Goal: Task Accomplishment & Management: Use online tool/utility

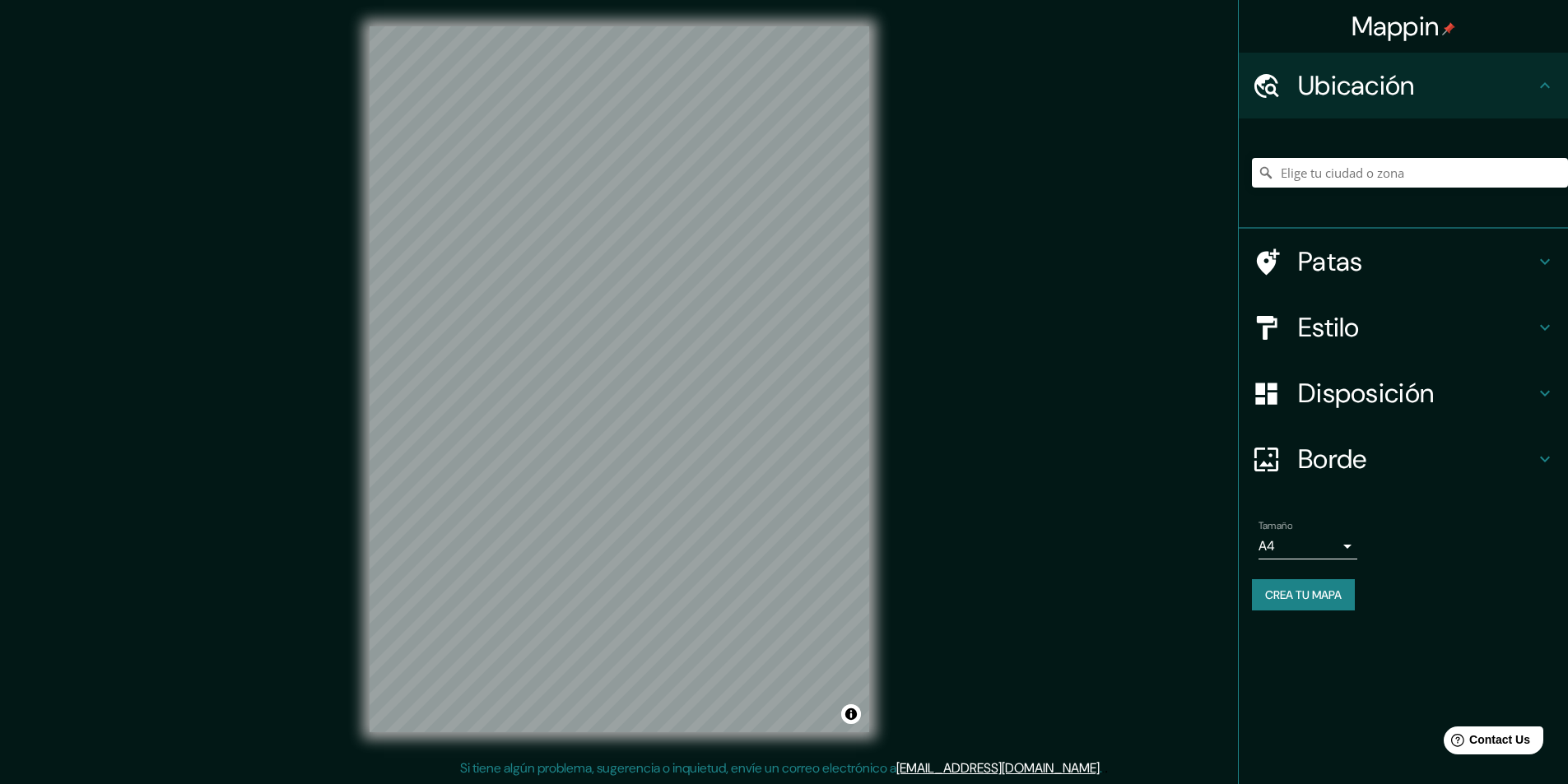
click at [1336, 190] on div at bounding box center [1410, 172] width 316 height 82
click at [1339, 178] on input "Elige tu ciudad o zona" at bounding box center [1410, 173] width 316 height 30
click at [1324, 169] on input "Elige tu ciudad o zona" at bounding box center [1410, 173] width 316 height 30
click at [1345, 171] on input "Elige tu ciudad o zona" at bounding box center [1410, 173] width 316 height 30
paste input "[PERSON_NAME] y [PERSON_NAME]/Colegiales"
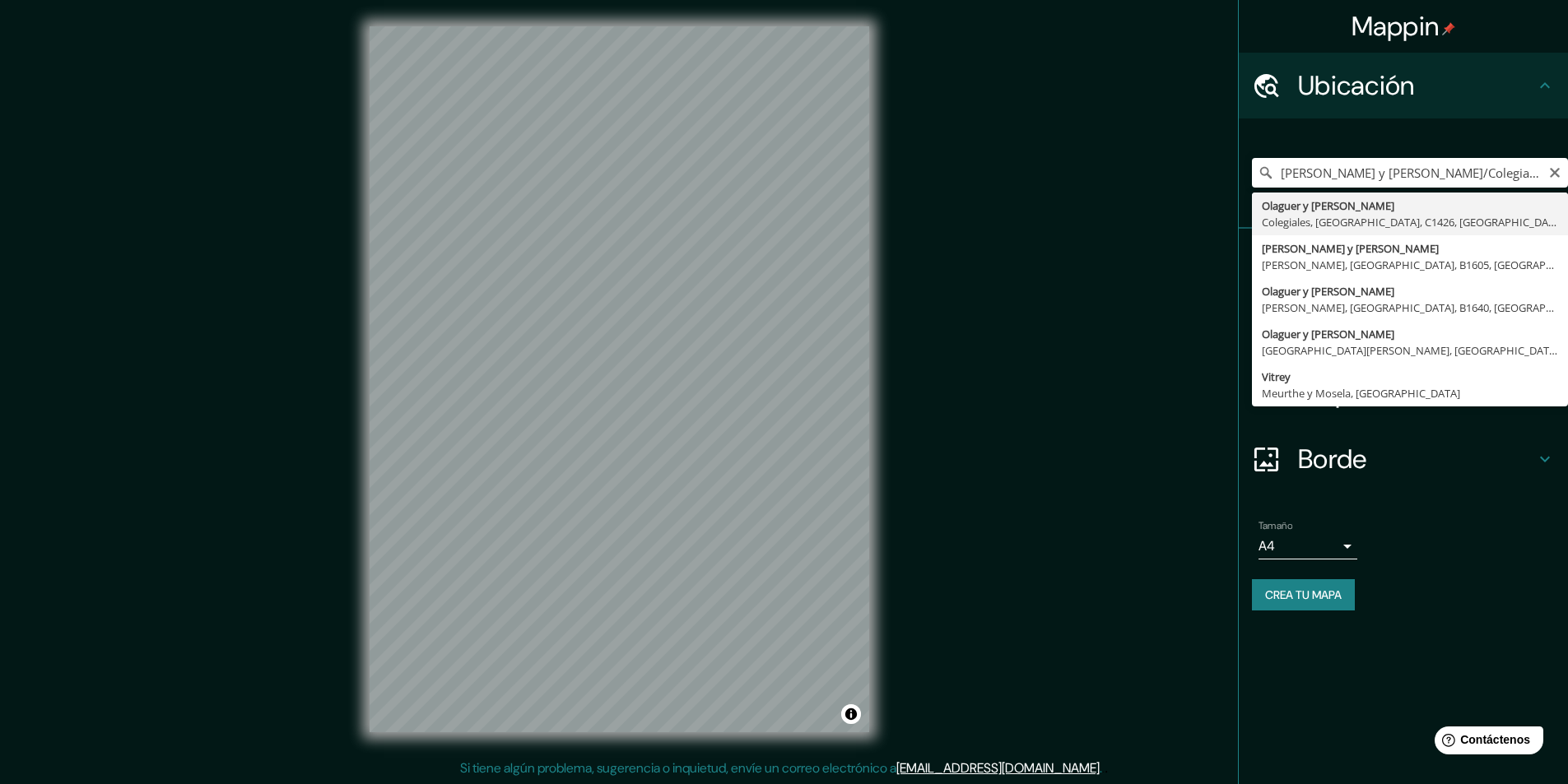
type input "Olaguer Y [PERSON_NAME], Colegiales, [GEOGRAPHIC_DATA], C1426, [GEOGRAPHIC_DATA]"
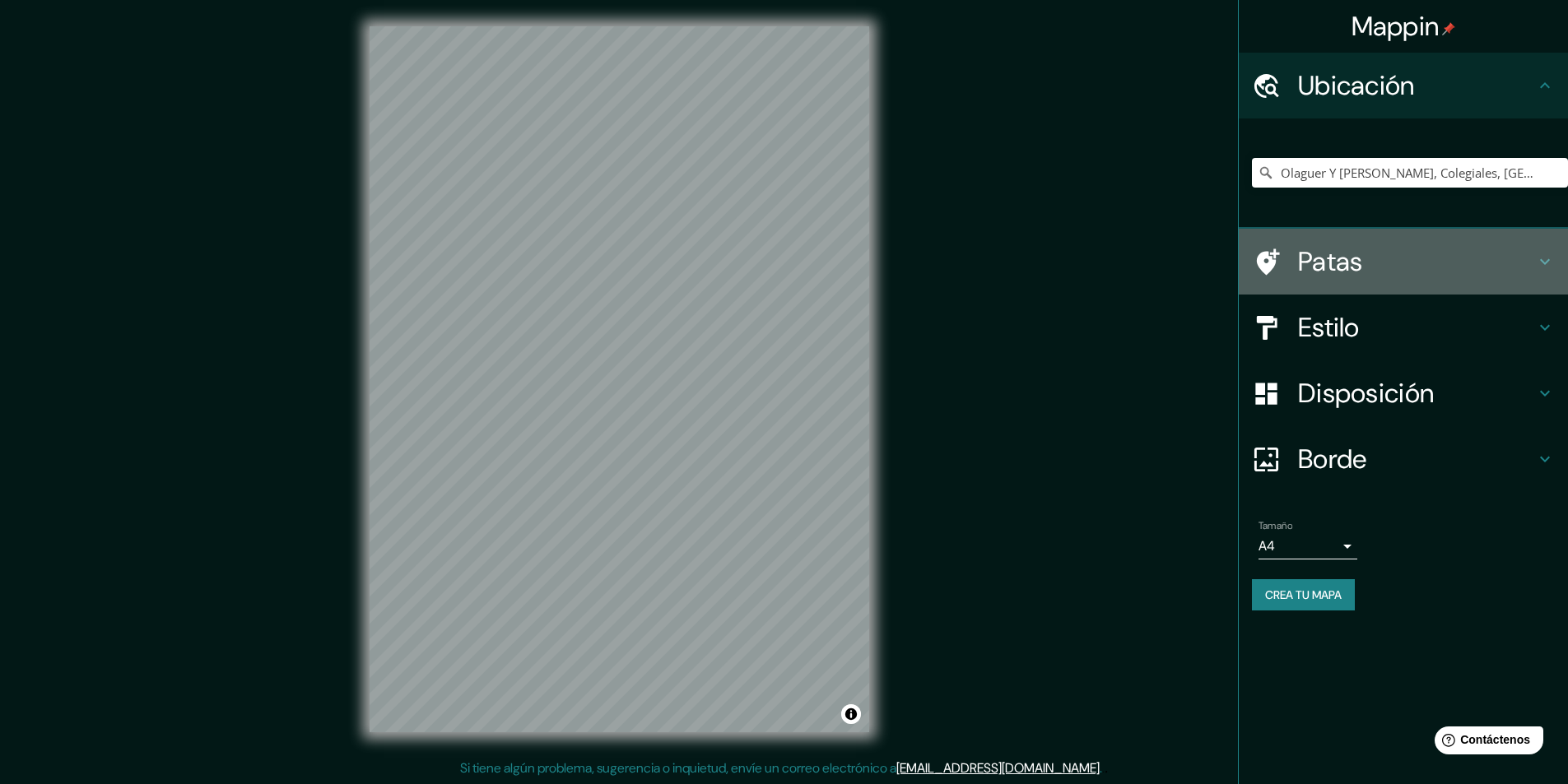
click at [1378, 269] on h4 "Patas" at bounding box center [1416, 262] width 237 height 33
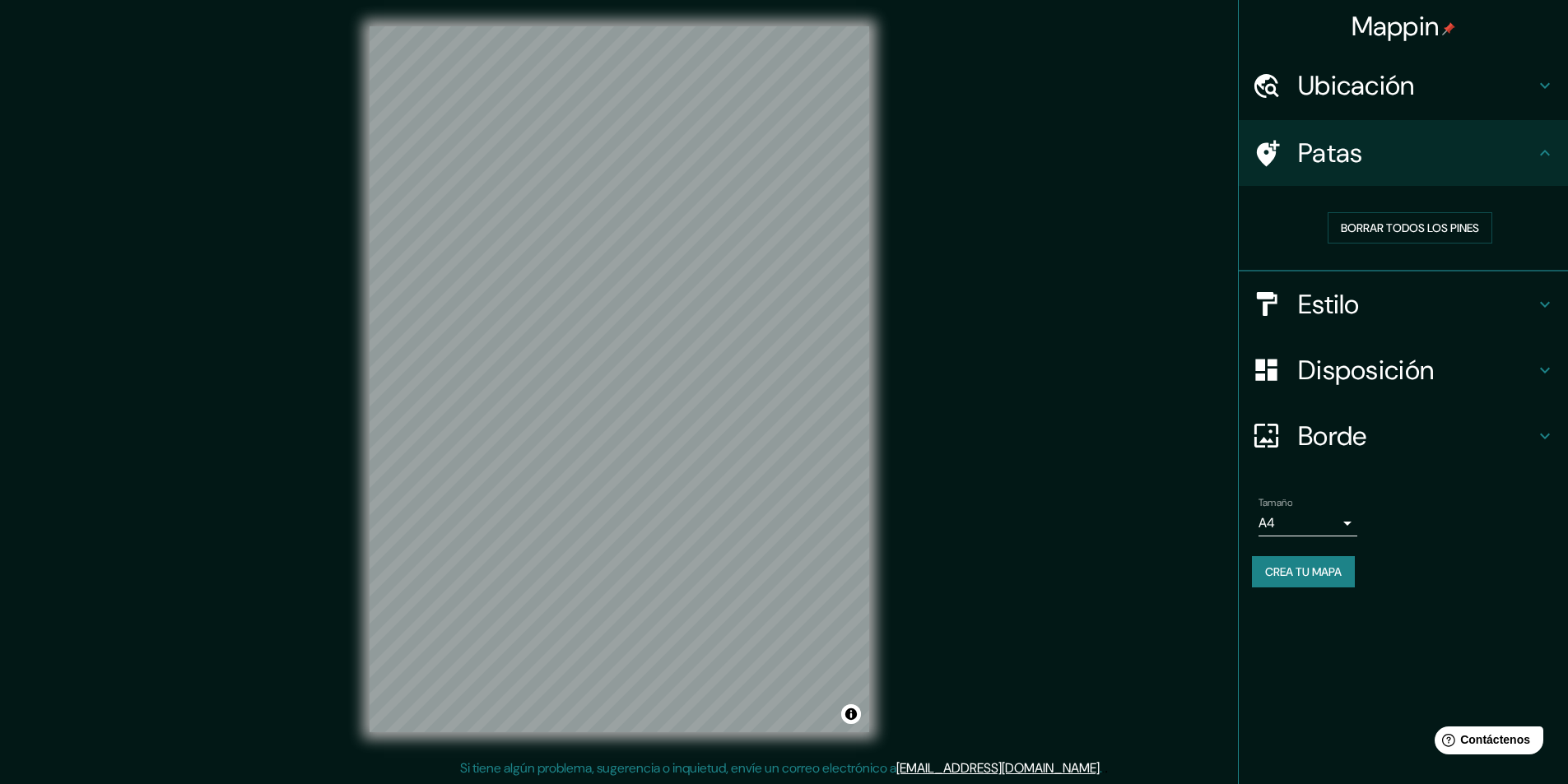
click at [1486, 170] on div "Patas" at bounding box center [1403, 153] width 329 height 66
click at [1378, 300] on h4 "Estilo" at bounding box center [1416, 304] width 237 height 33
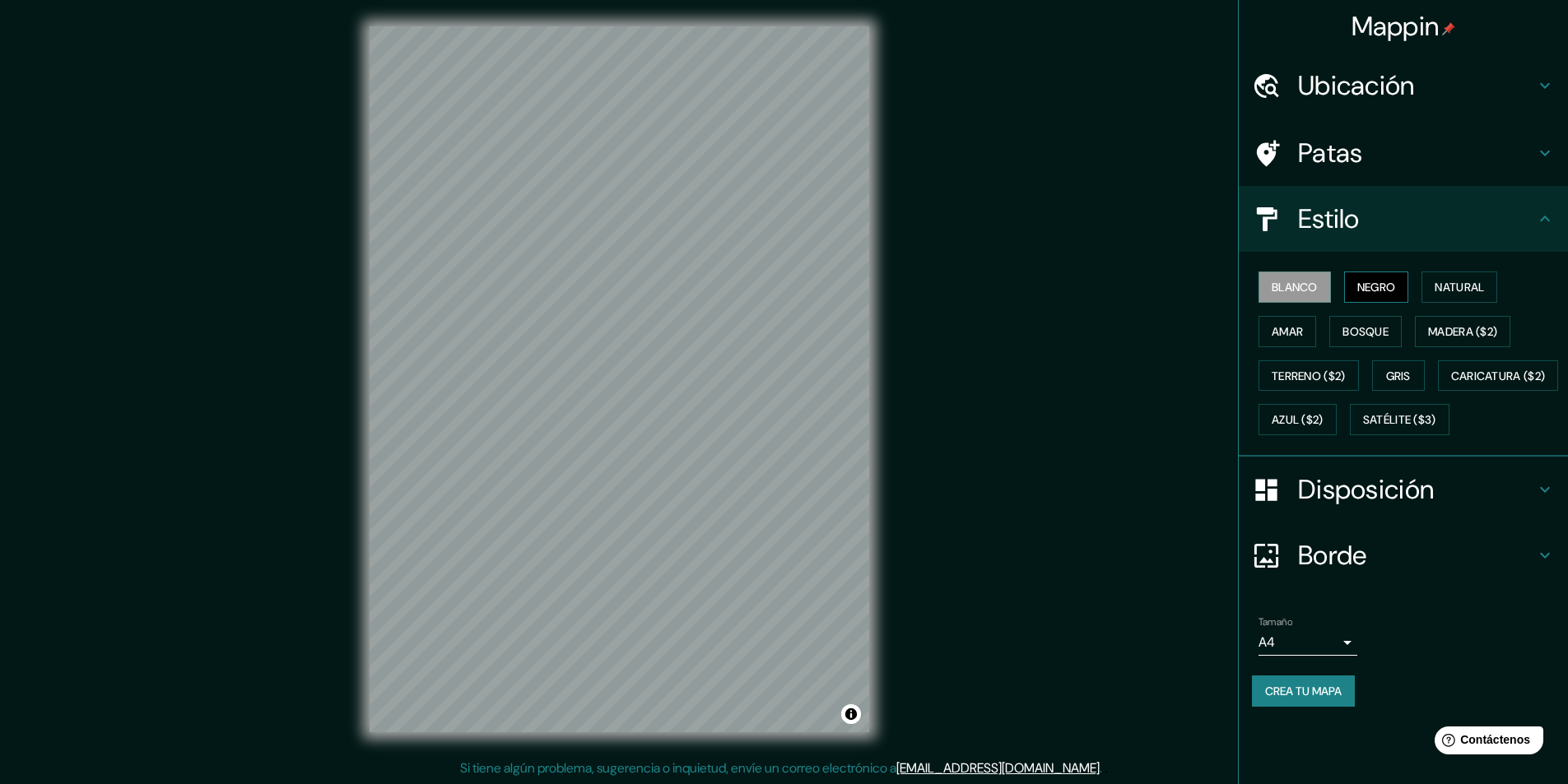
click at [1380, 286] on font "Negro" at bounding box center [1376, 288] width 39 height 15
click at [1474, 298] on button "Natural" at bounding box center [1459, 288] width 76 height 32
click at [1376, 331] on font "Bosque" at bounding box center [1365, 332] width 46 height 15
click at [1286, 330] on font "Amar" at bounding box center [1287, 332] width 32 height 15
click at [1369, 338] on font "Bosque" at bounding box center [1365, 332] width 46 height 15
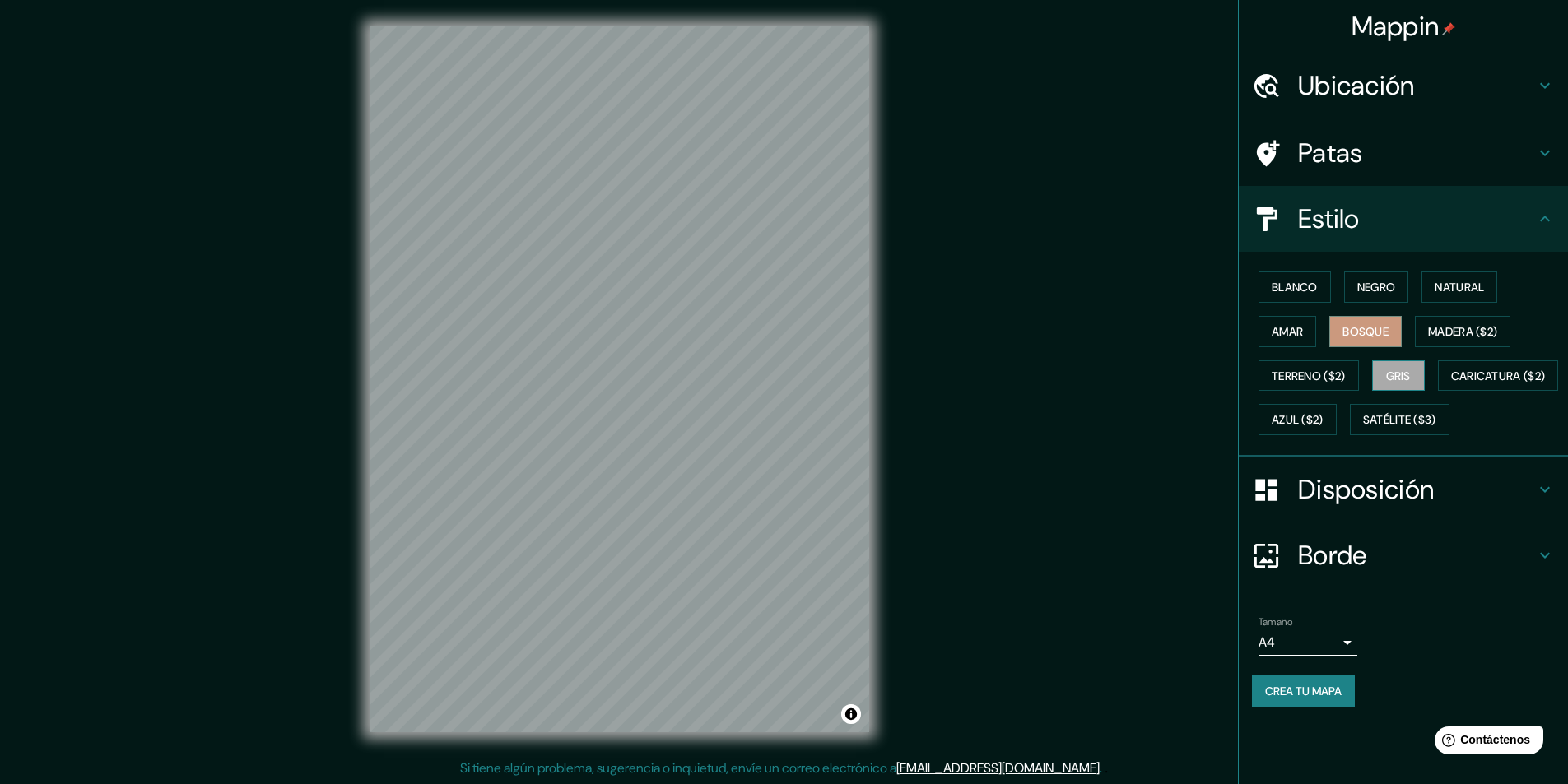
click at [1400, 376] on font "Gris" at bounding box center [1398, 376] width 25 height 15
click at [1334, 507] on font "Disposición" at bounding box center [1365, 490] width 136 height 35
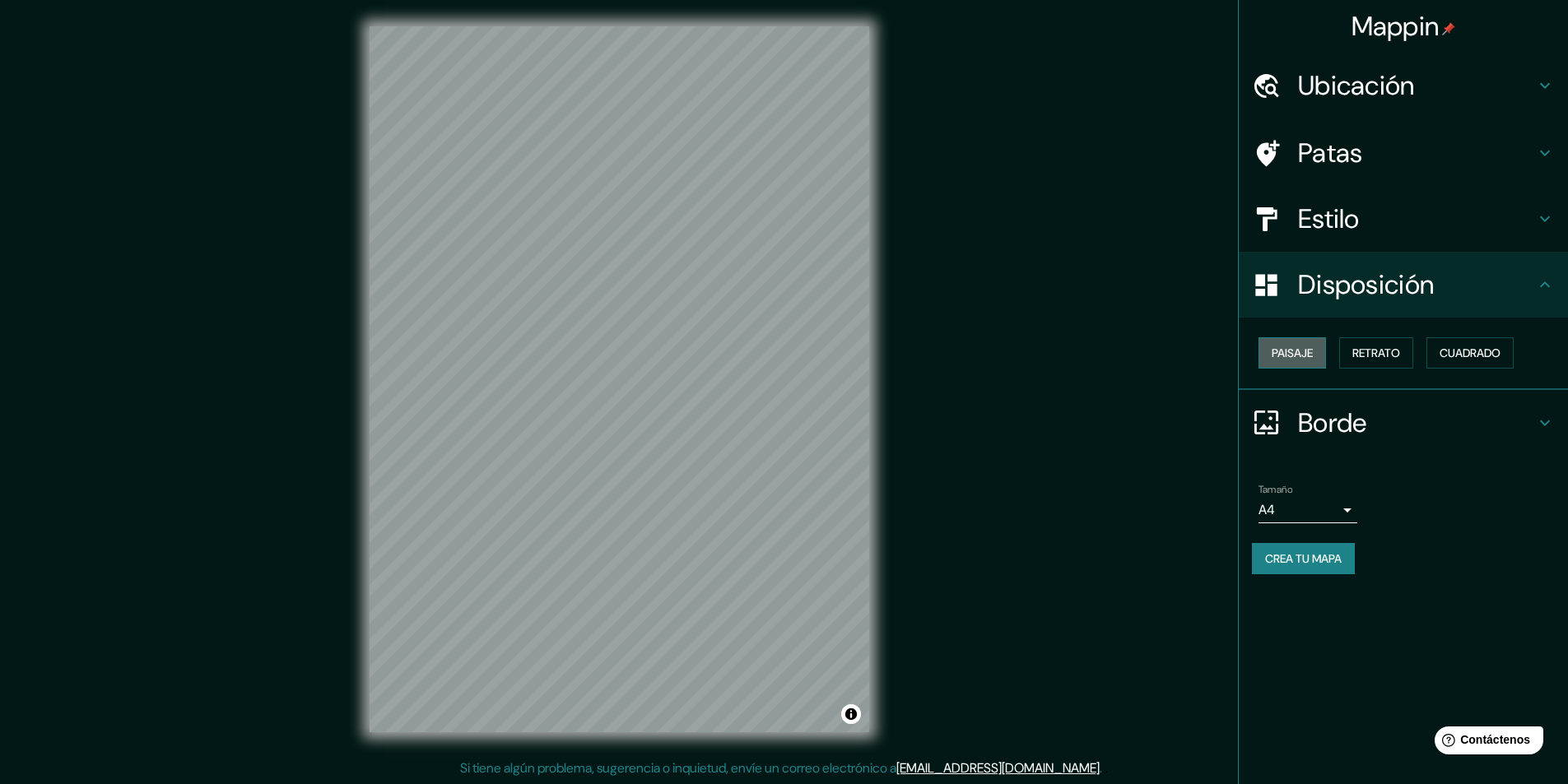
click at [1307, 357] on font "Paisaje" at bounding box center [1291, 353] width 41 height 15
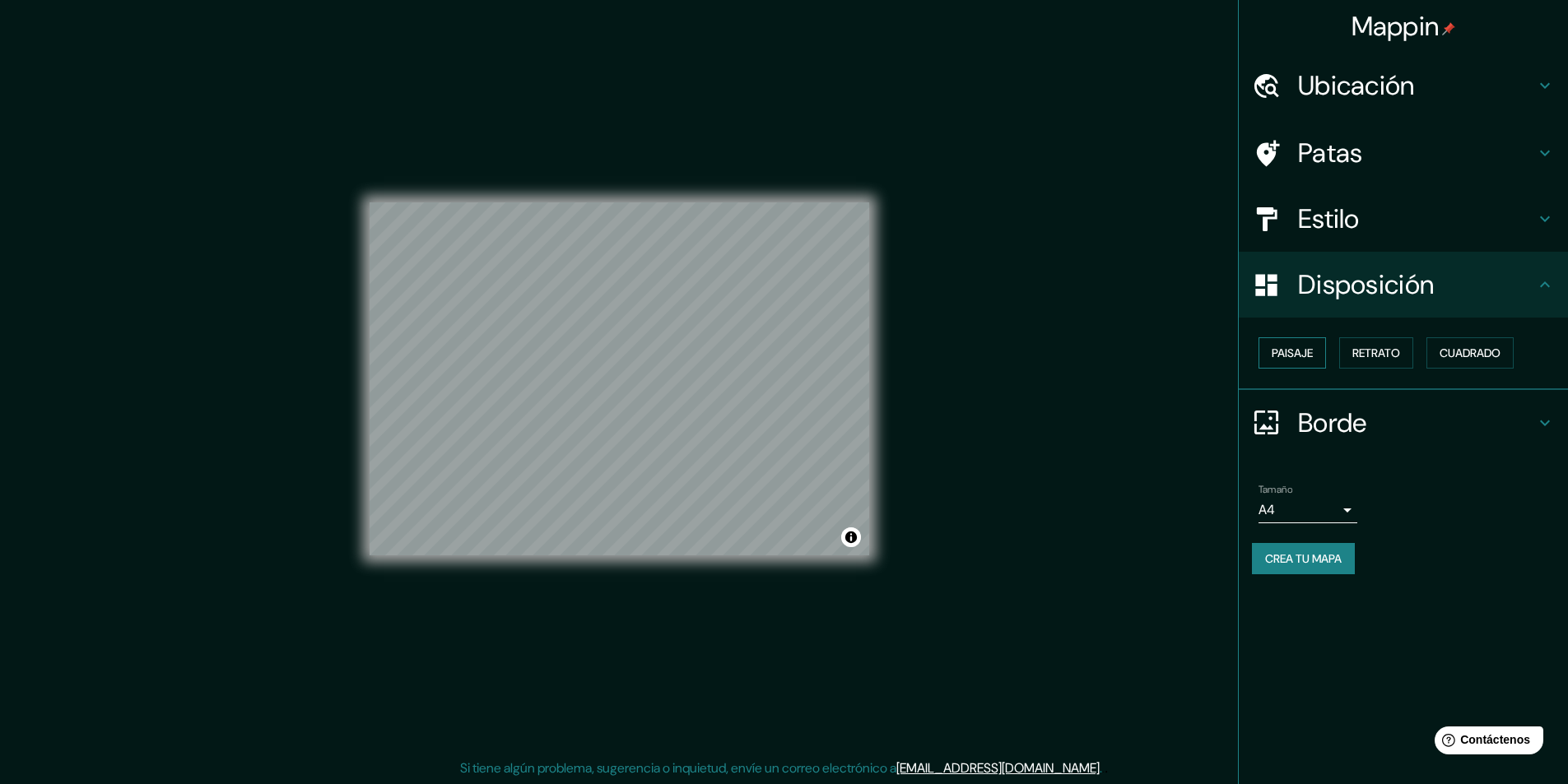
click at [1310, 352] on font "Paisaje" at bounding box center [1291, 353] width 41 height 15
click at [1393, 353] on font "Retrato" at bounding box center [1375, 353] width 47 height 15
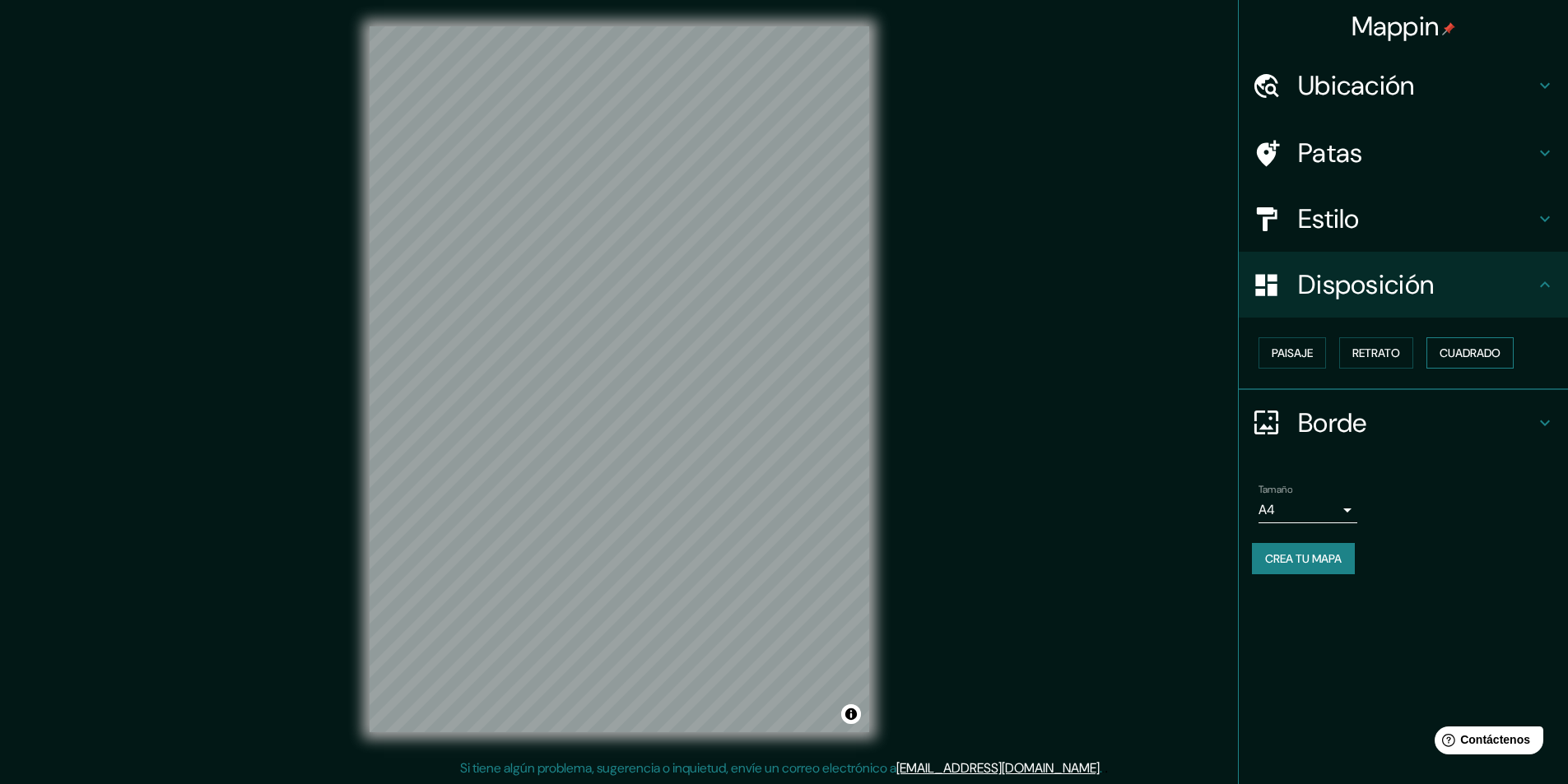
click at [1451, 358] on font "Cuadrado" at bounding box center [1469, 353] width 61 height 15
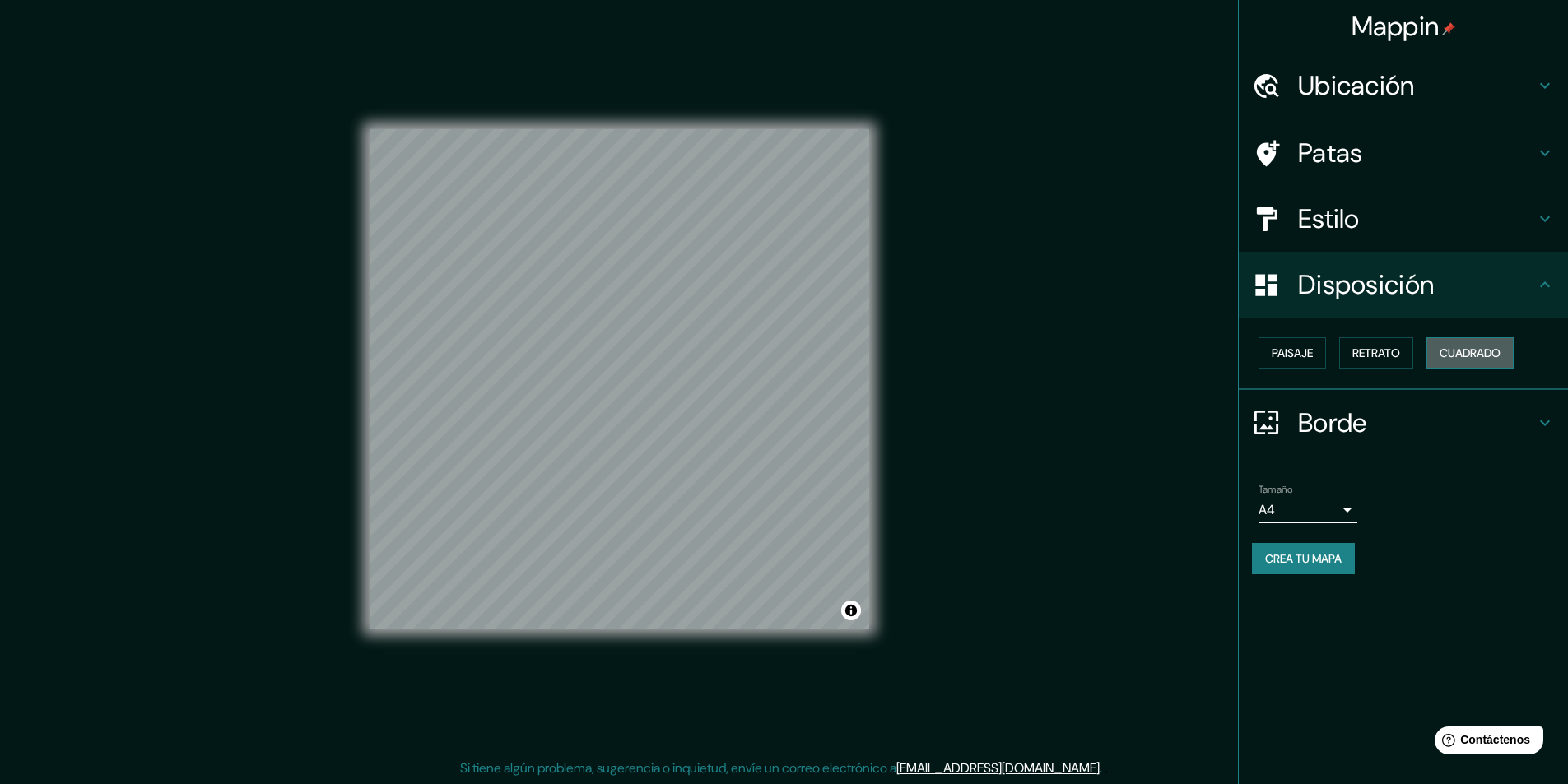
drag, startPoint x: 1456, startPoint y: 356, endPoint x: 1457, endPoint y: 348, distance: 8.1
click at [1456, 355] on font "Cuadrado" at bounding box center [1469, 353] width 61 height 15
click at [1316, 355] on button "Paisaje" at bounding box center [1292, 353] width 67 height 32
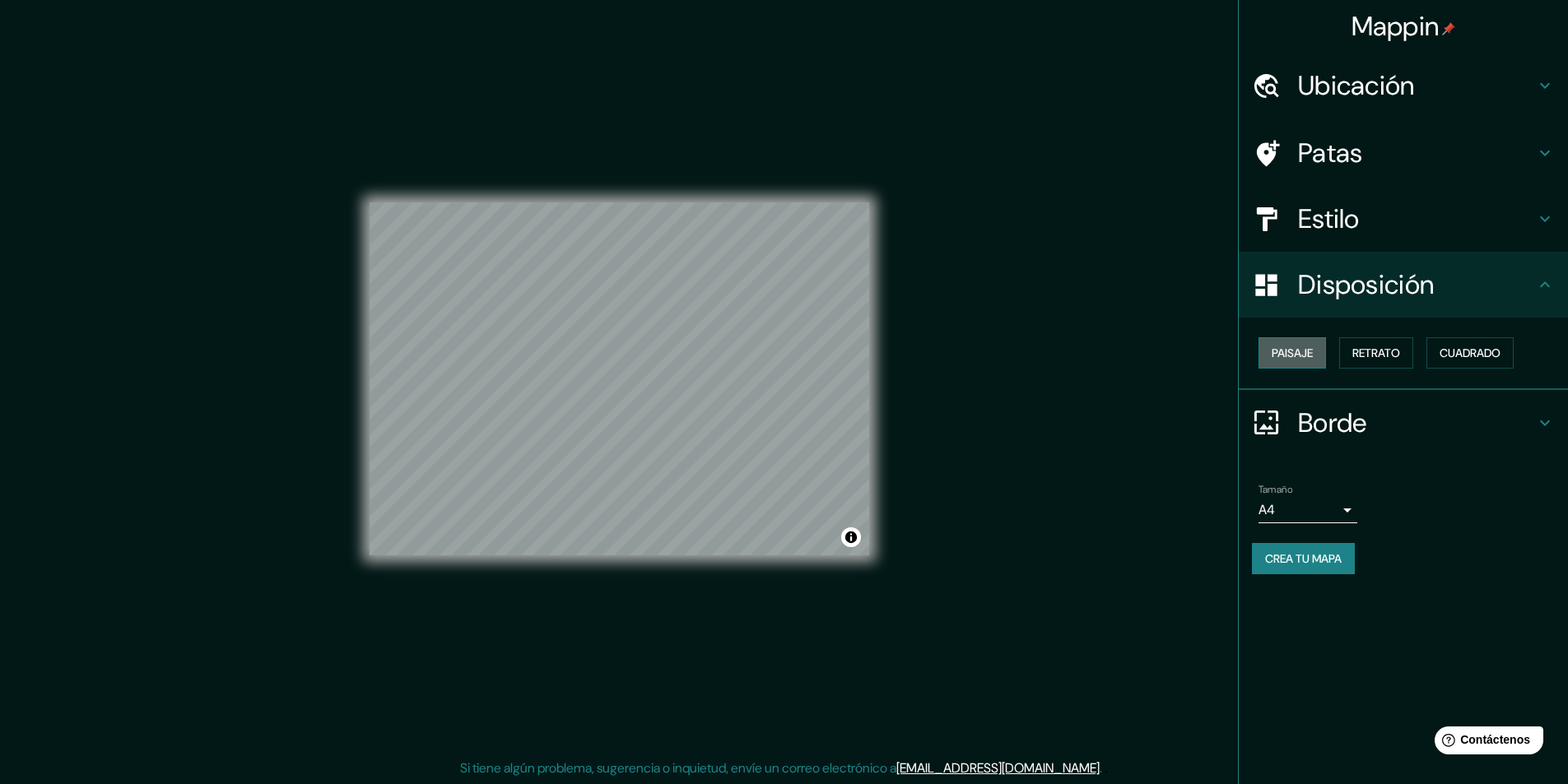
click at [1318, 353] on button "Paisaje" at bounding box center [1292, 353] width 67 height 32
click at [1504, 295] on h4 "Disposición" at bounding box center [1416, 285] width 237 height 33
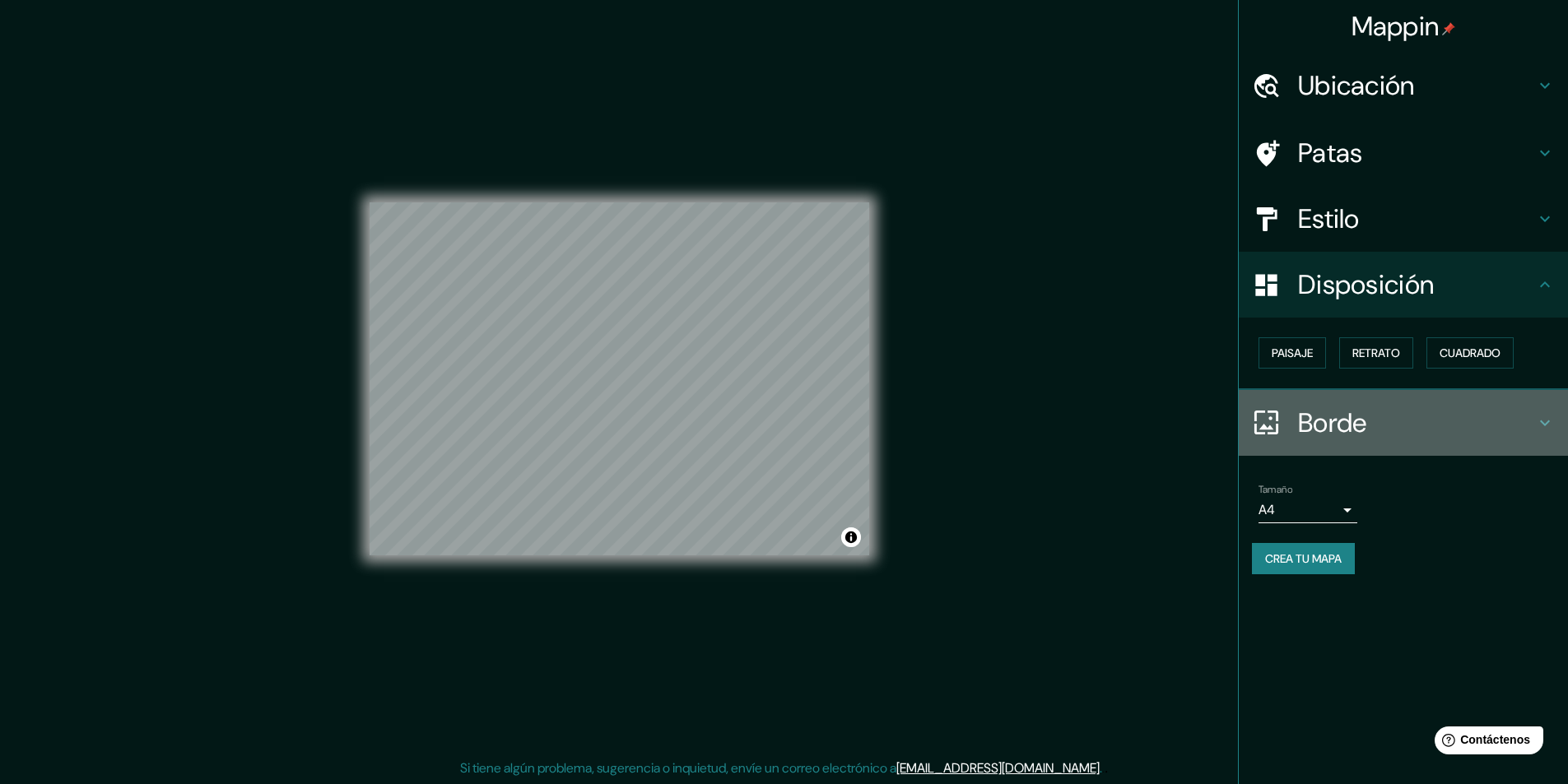
click at [1297, 433] on div at bounding box center [1275, 422] width 46 height 29
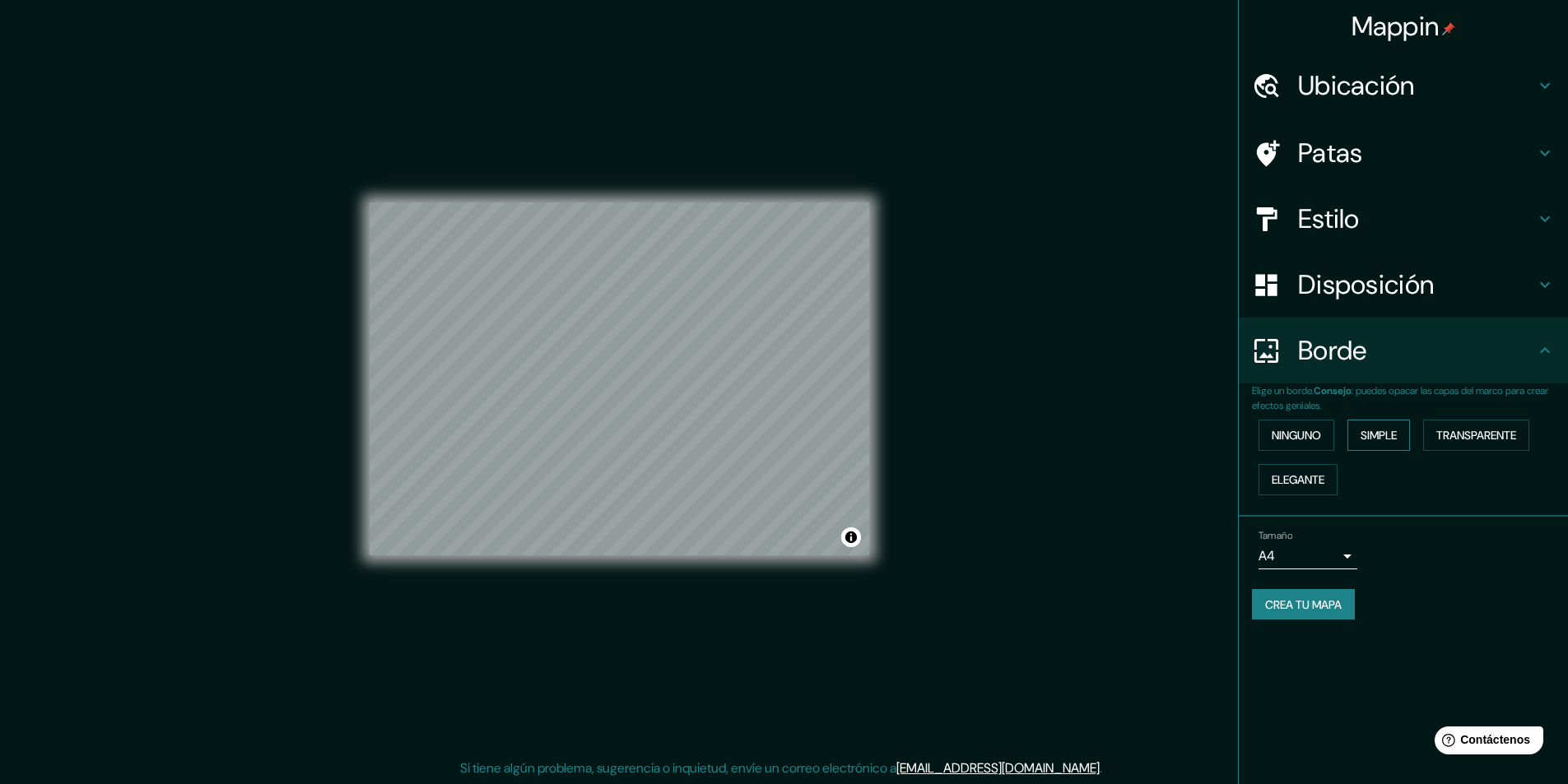
click at [1377, 432] on font "Simple" at bounding box center [1378, 436] width 37 height 15
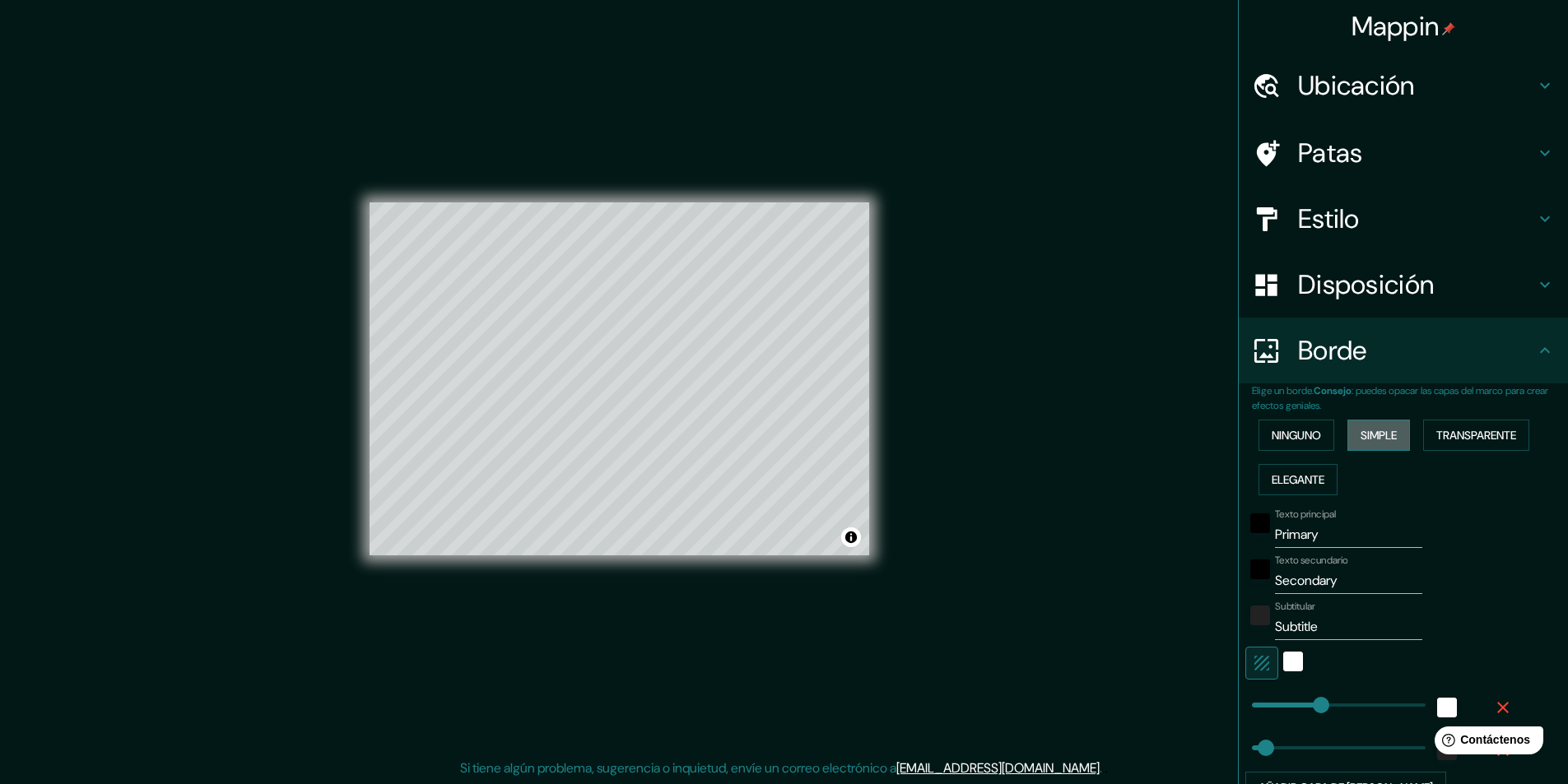
click at [1377, 432] on font "Simple" at bounding box center [1378, 436] width 37 height 15
type input "243"
type input "49"
click at [1315, 433] on button "Ninguno" at bounding box center [1296, 436] width 76 height 32
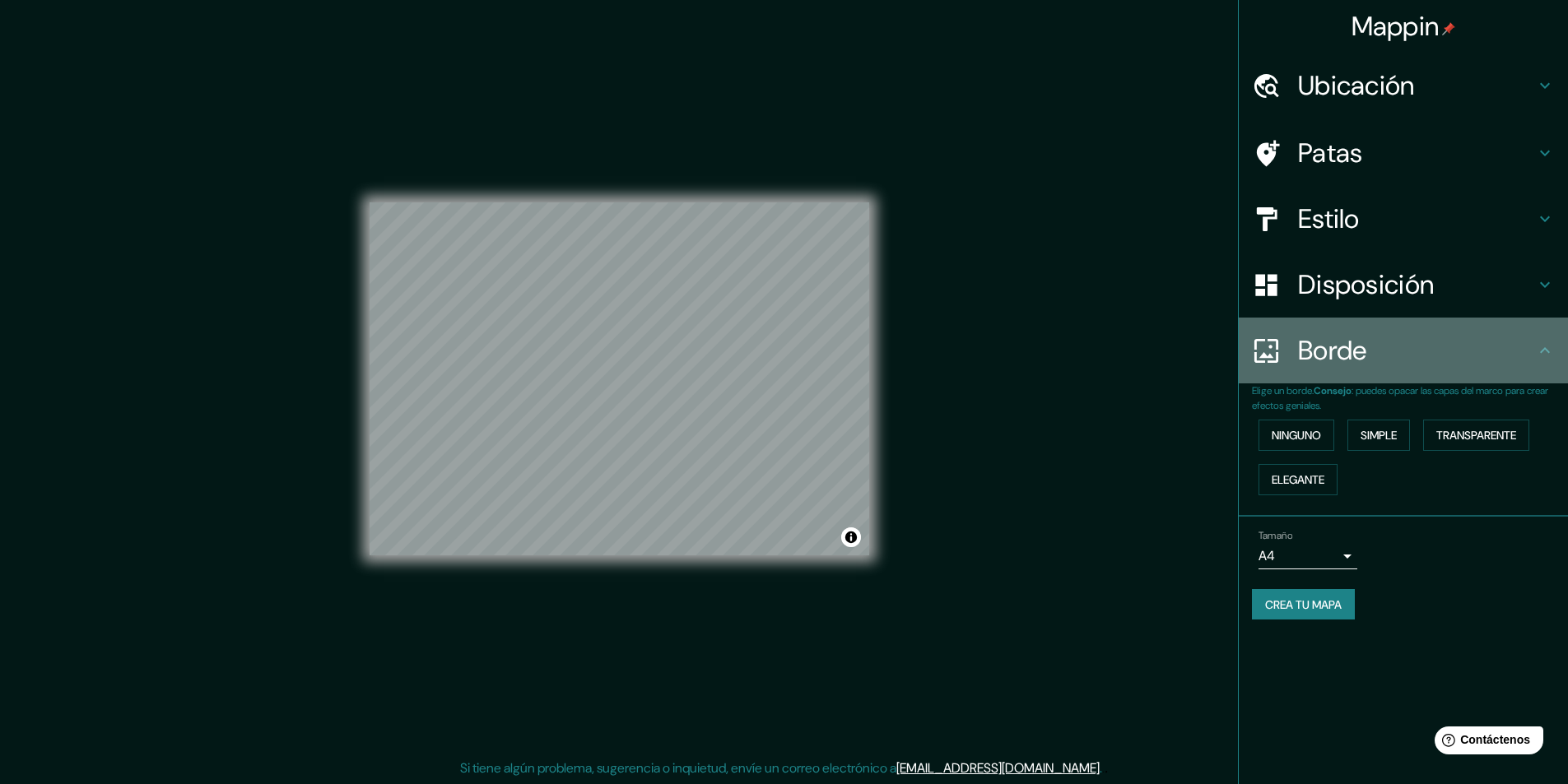
click at [1352, 362] on font "Borde" at bounding box center [1332, 351] width 69 height 35
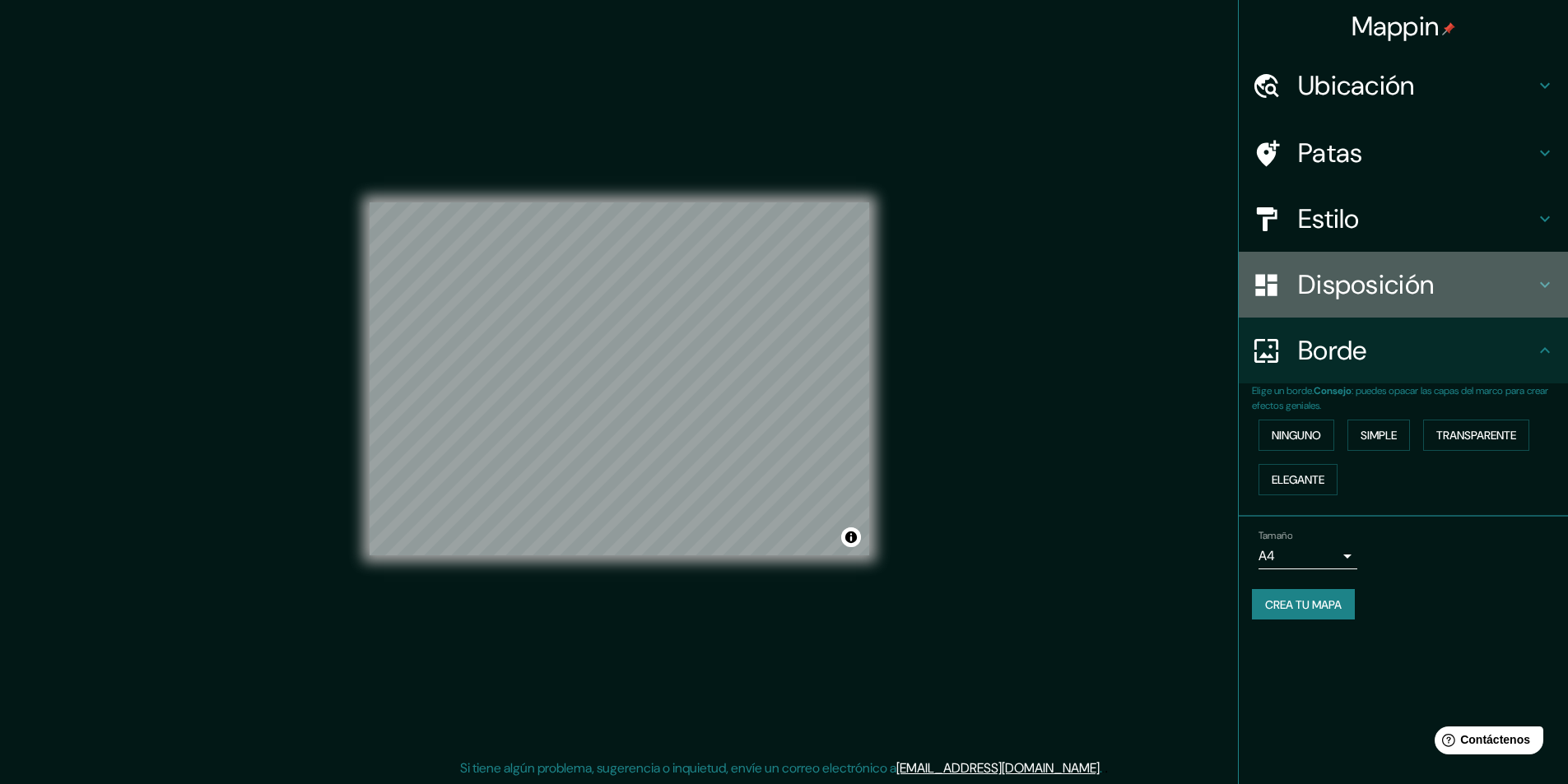
click at [1377, 278] on font "Disposición" at bounding box center [1365, 285] width 136 height 35
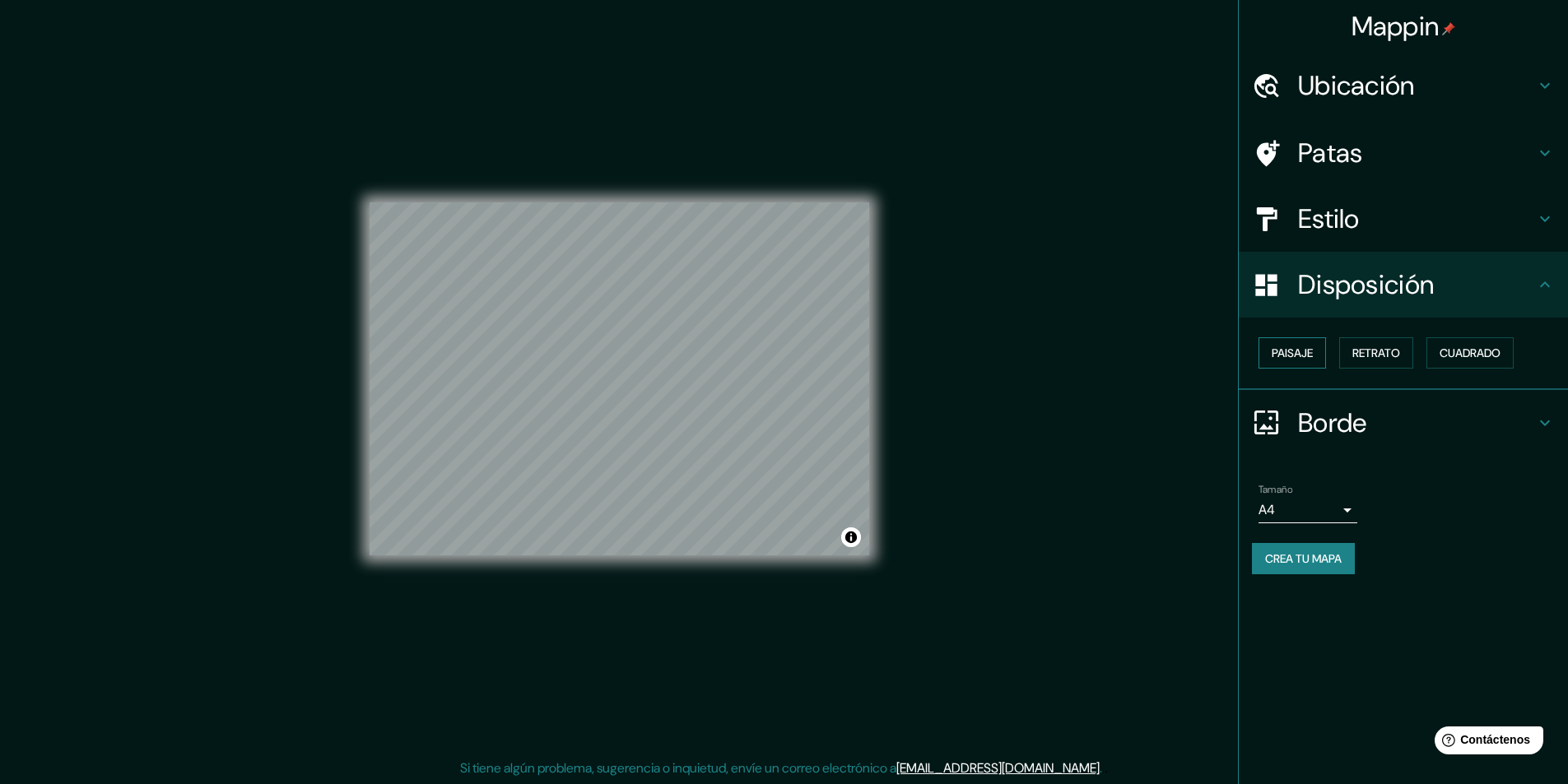
click at [1309, 353] on font "Paisaje" at bounding box center [1291, 353] width 41 height 15
click at [1370, 348] on font "Retrato" at bounding box center [1375, 353] width 47 height 15
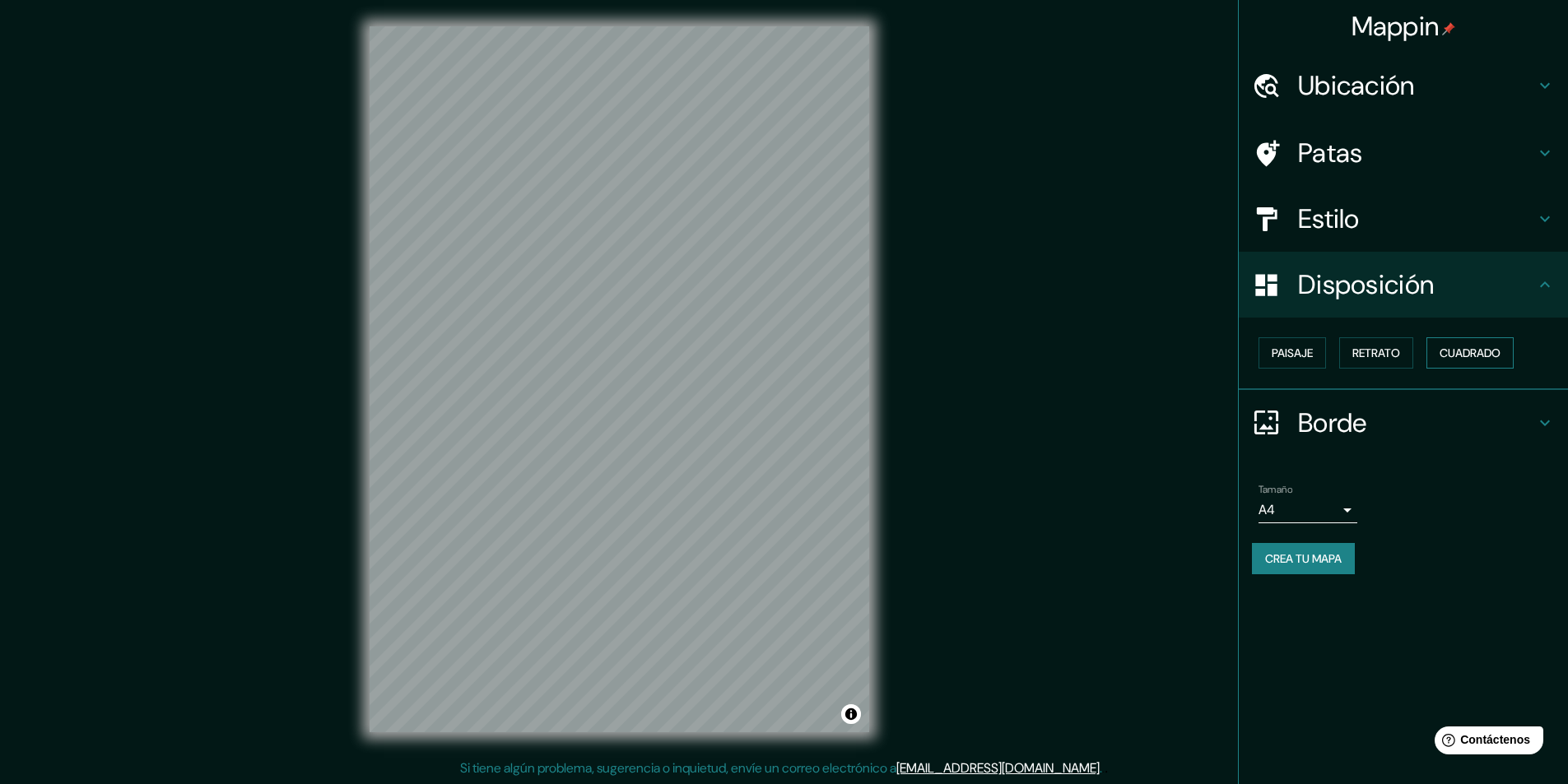
click at [1497, 352] on font "Cuadrado" at bounding box center [1469, 353] width 61 height 15
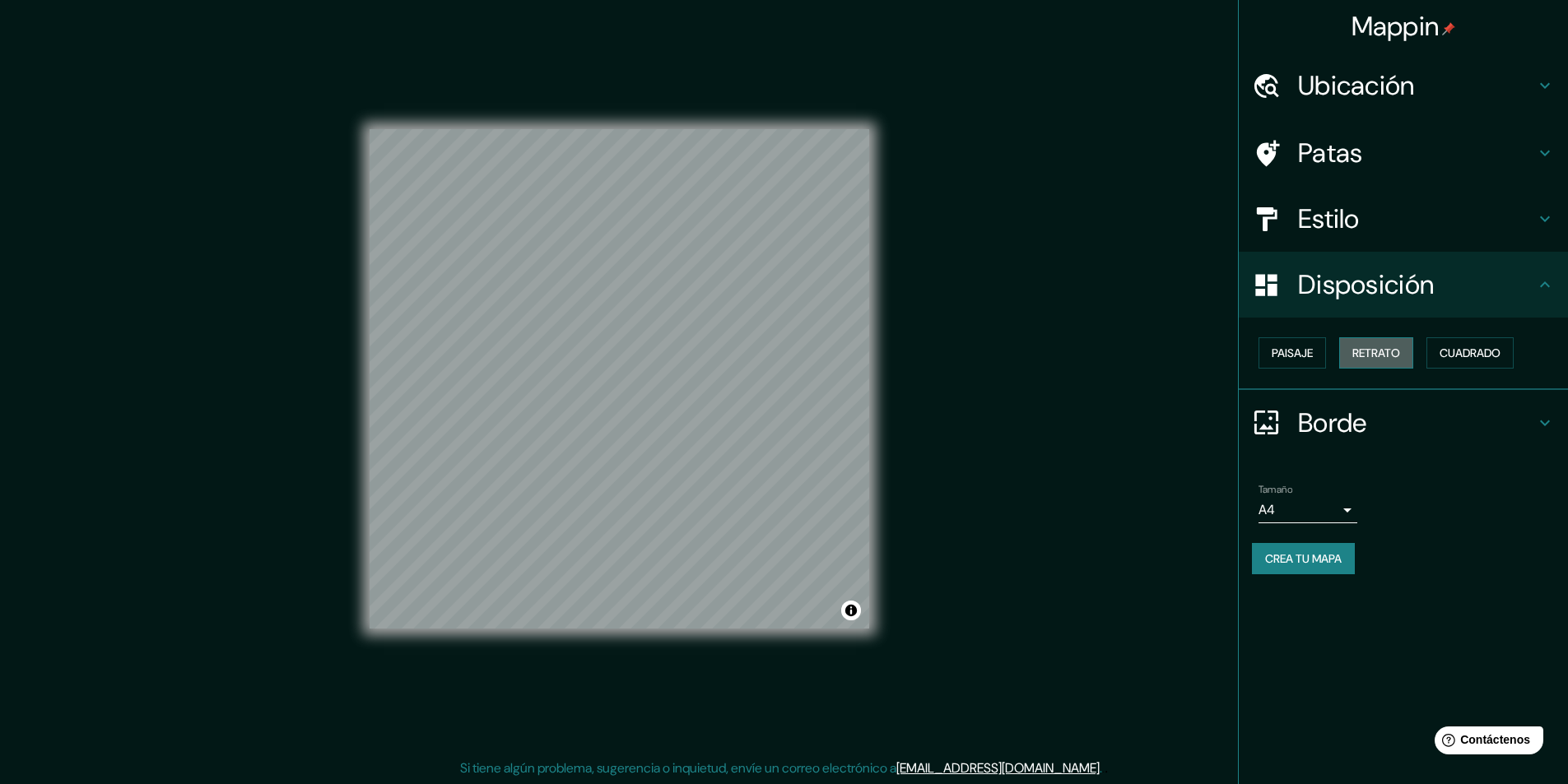
click at [1376, 354] on font "Retrato" at bounding box center [1375, 353] width 47 height 15
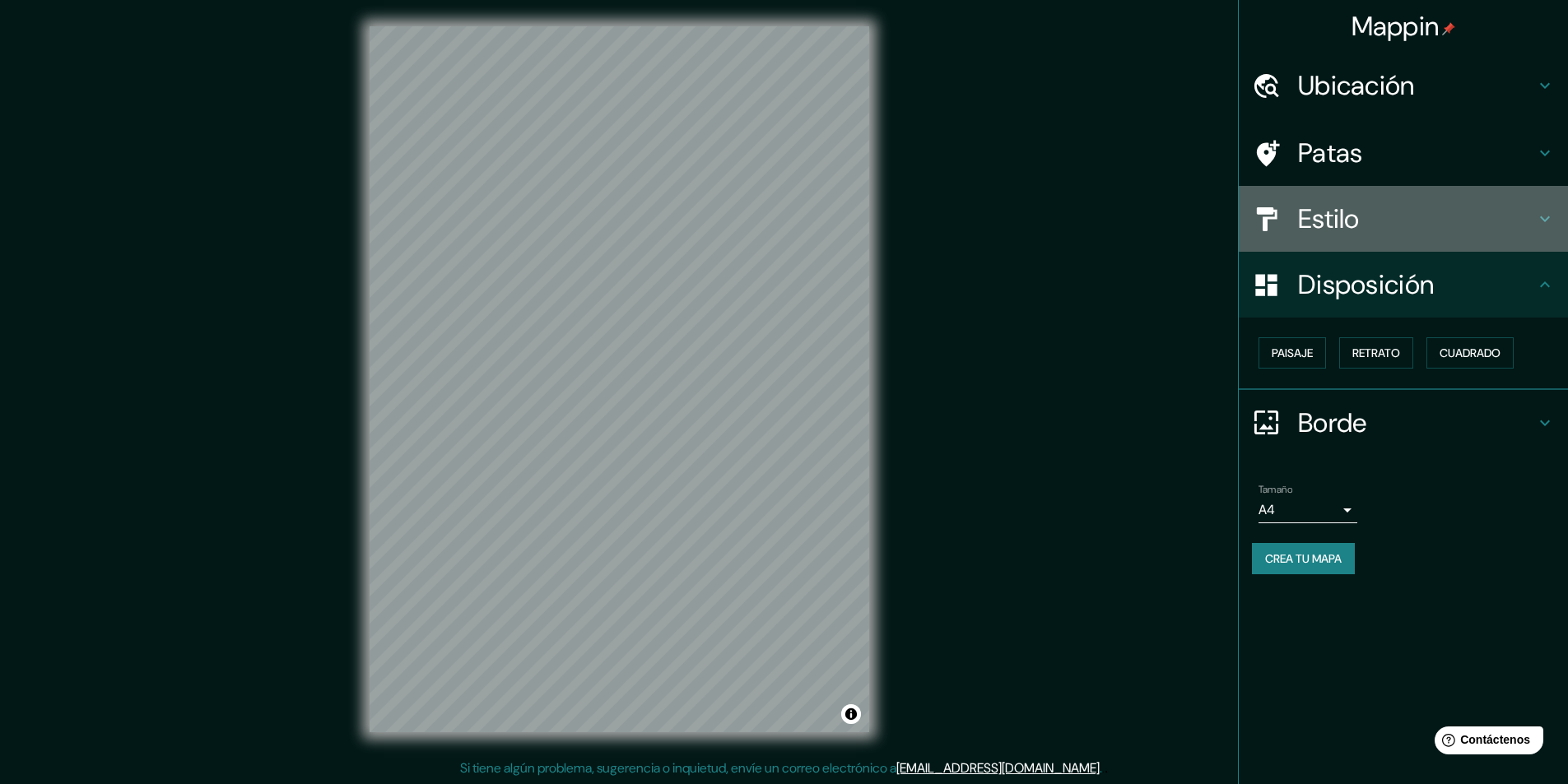
click at [1422, 221] on h4 "Estilo" at bounding box center [1416, 219] width 237 height 33
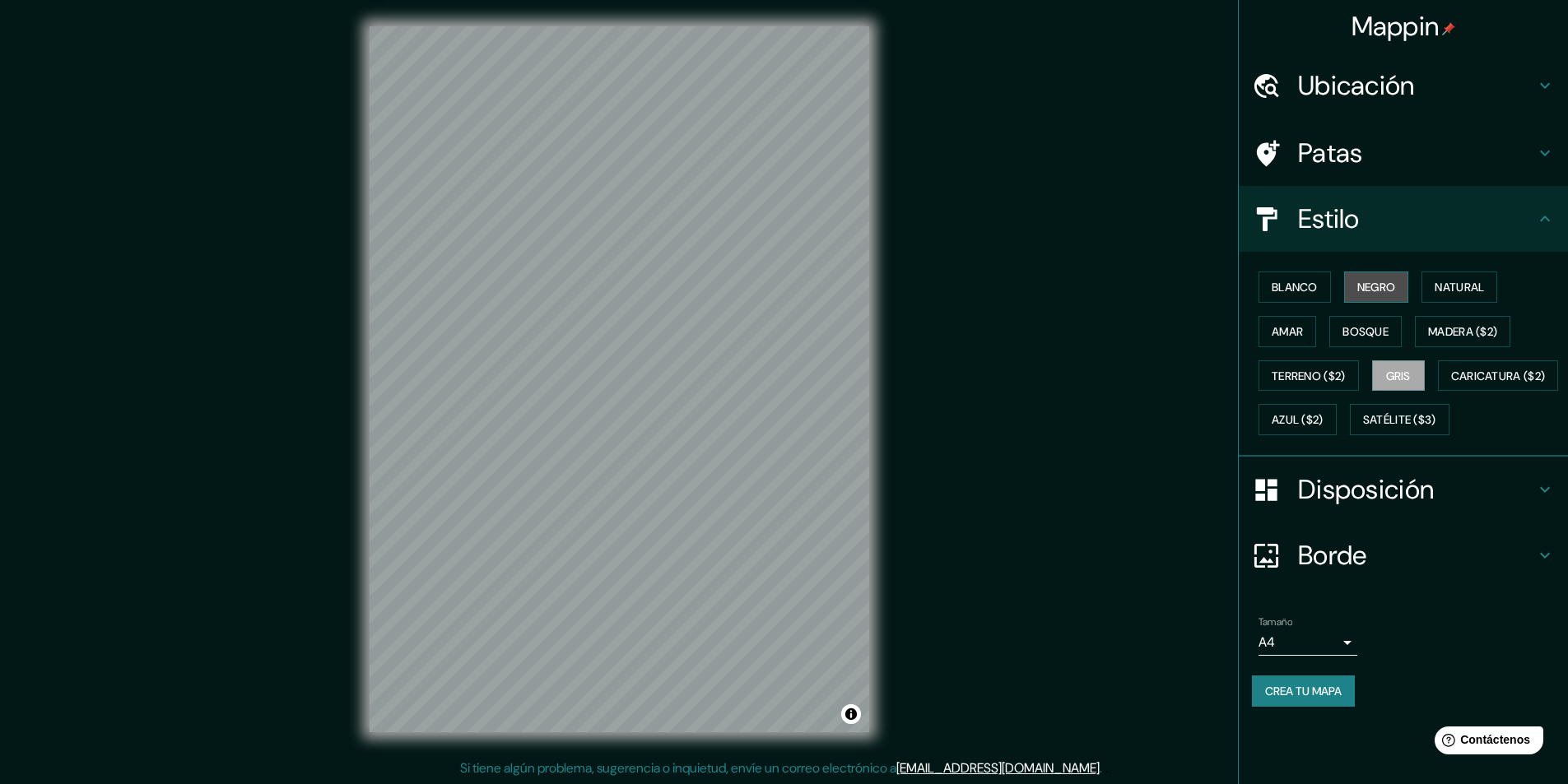
click at [1383, 276] on button "Negro" at bounding box center [1376, 288] width 65 height 32
click at [1403, 381] on font "Gris" at bounding box center [1398, 376] width 25 height 15
click at [1313, 698] on font "Crea tu mapa" at bounding box center [1303, 692] width 76 height 15
click at [1304, 698] on font "Crea tu mapa" at bounding box center [1303, 692] width 76 height 15
